Goal: Transaction & Acquisition: Purchase product/service

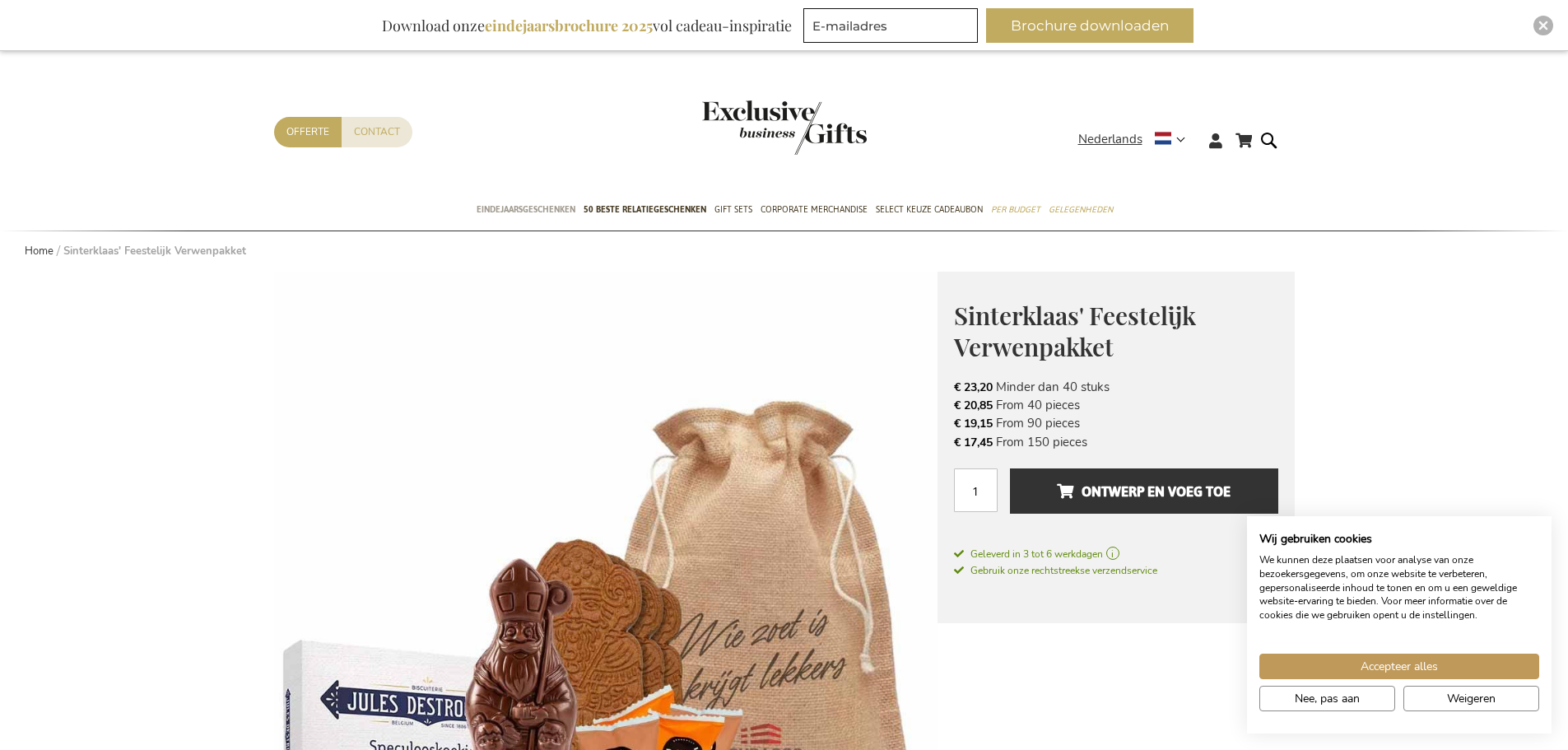
click at [545, 208] on span "Eindejaarsgeschenken" at bounding box center [526, 210] width 98 height 17
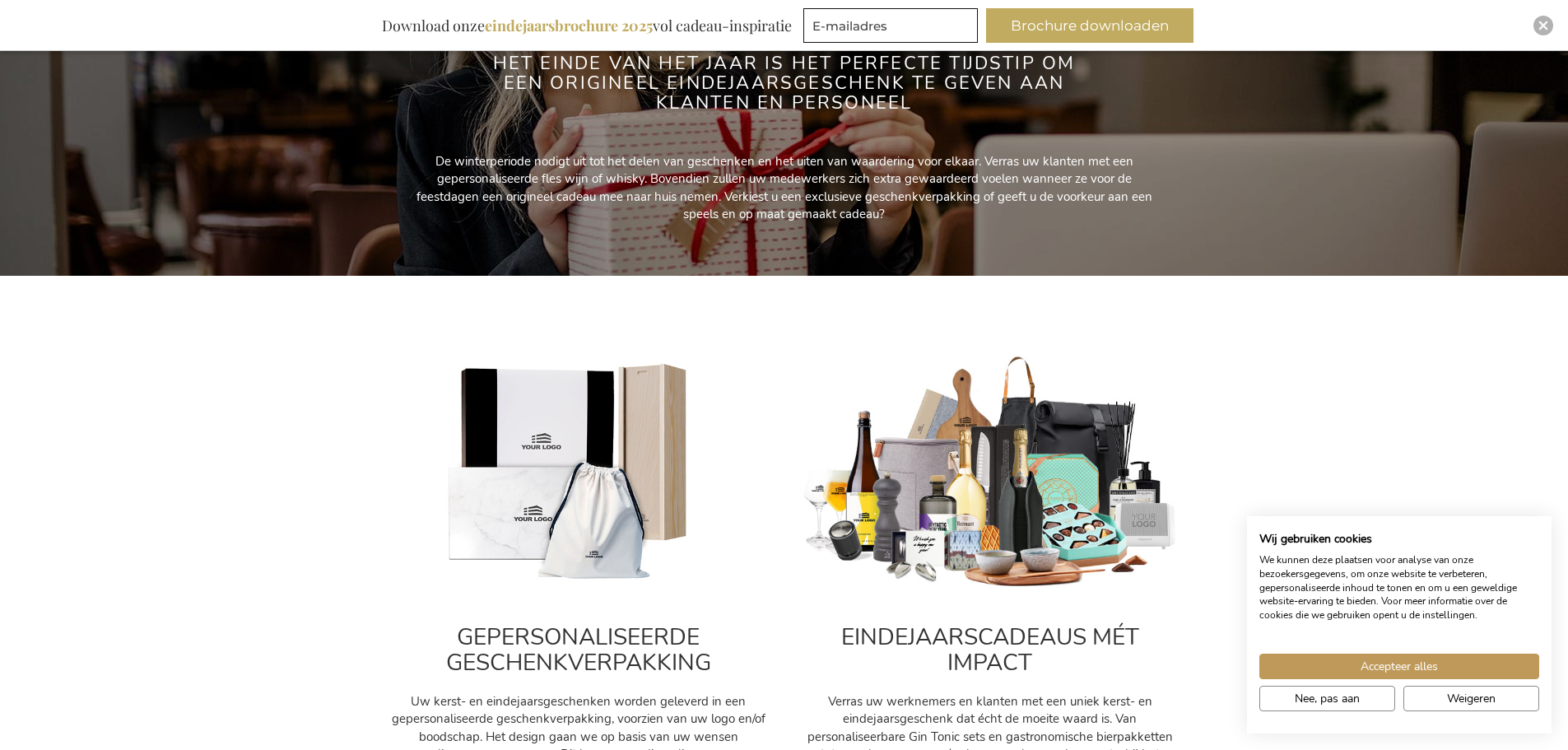
scroll to position [329, 0]
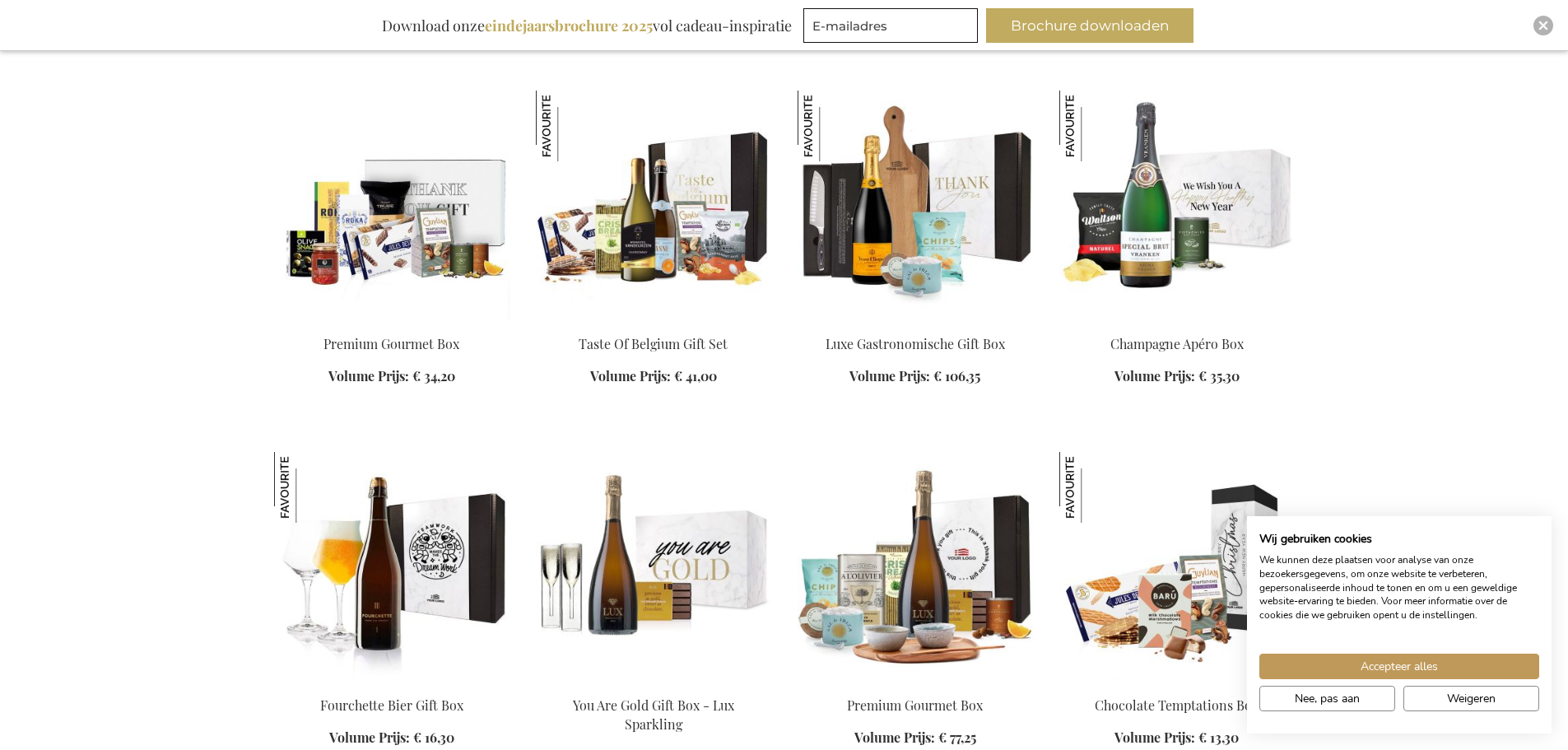
scroll to position [3459, 0]
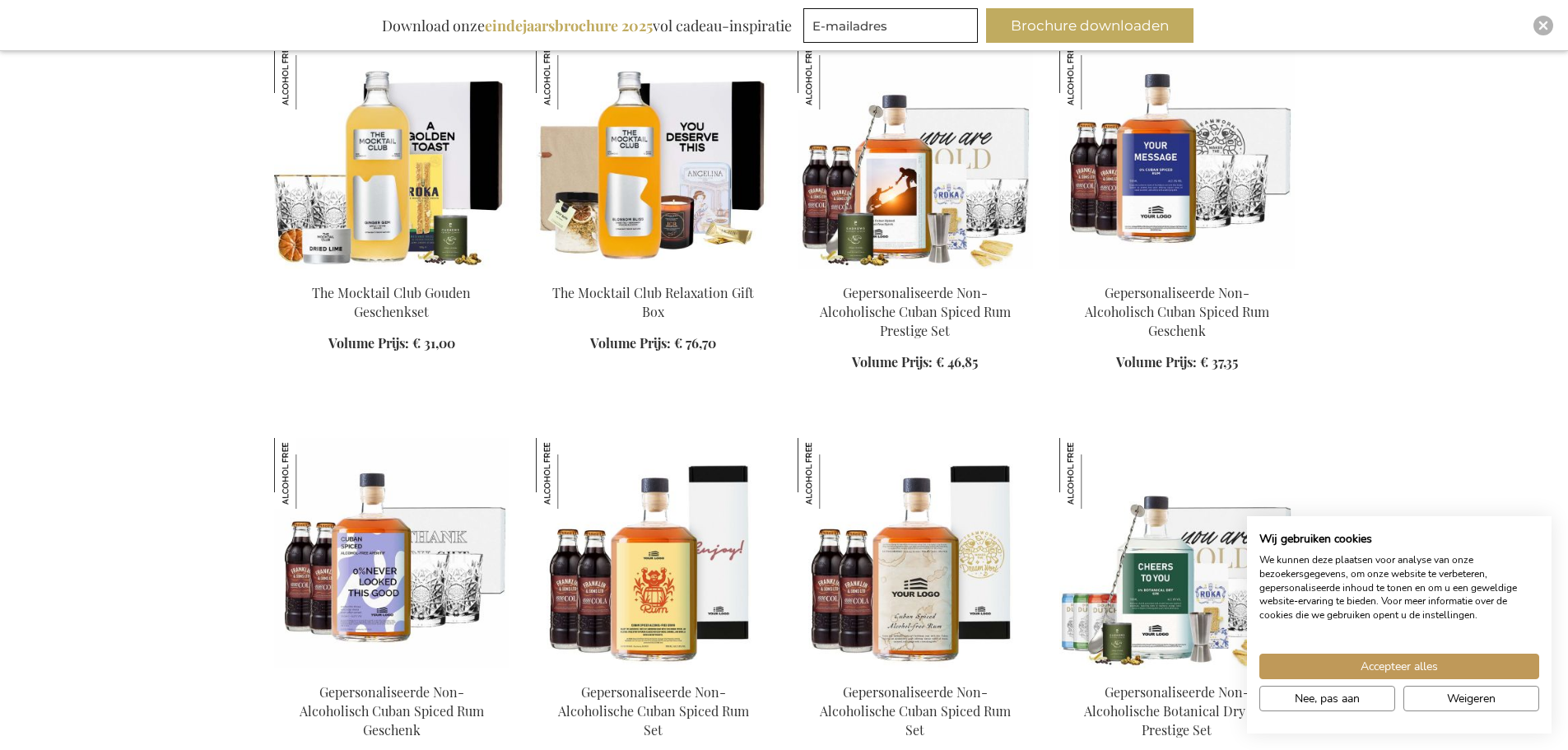
scroll to position [5270, 0]
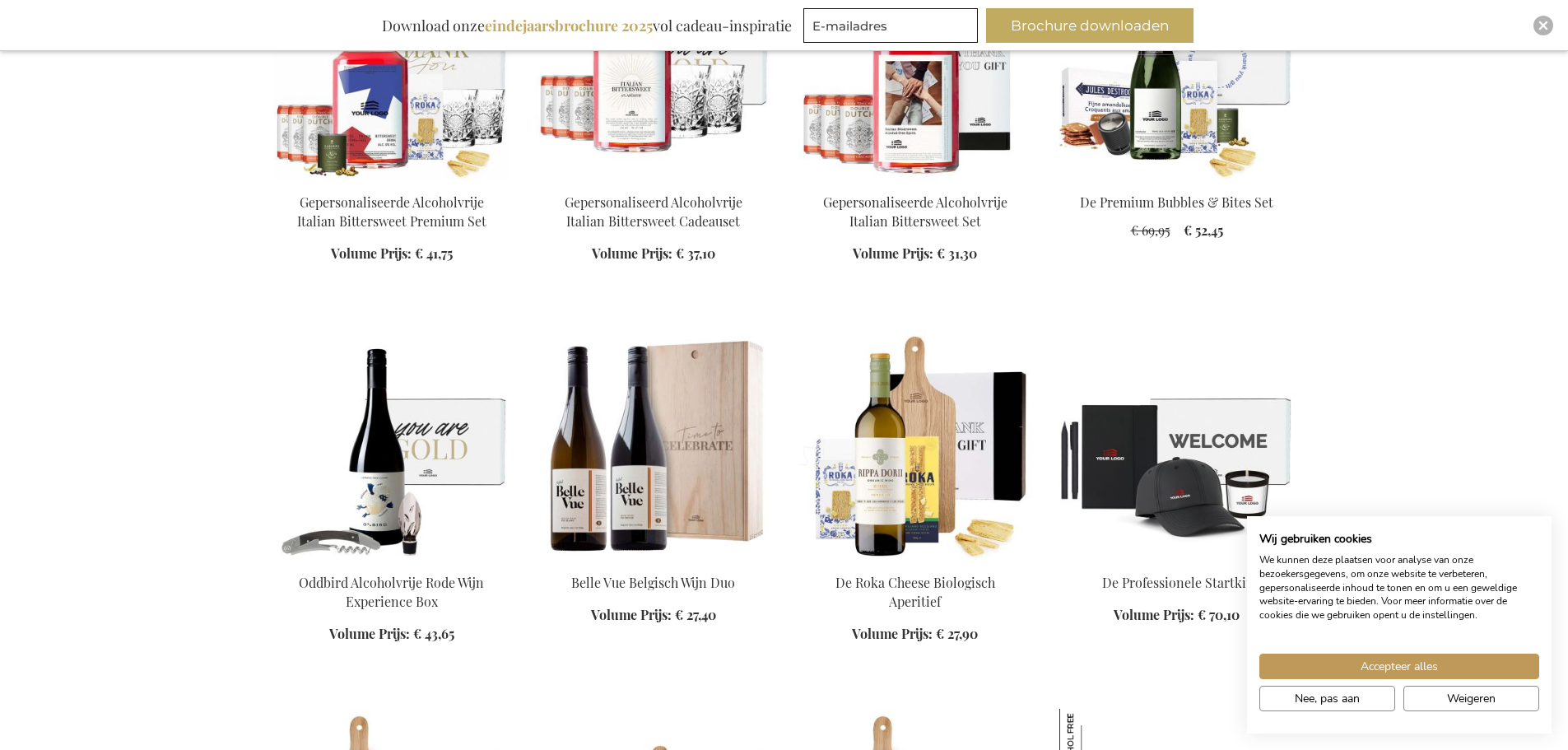
scroll to position [6340, 0]
